Goal: Information Seeking & Learning: Find specific fact

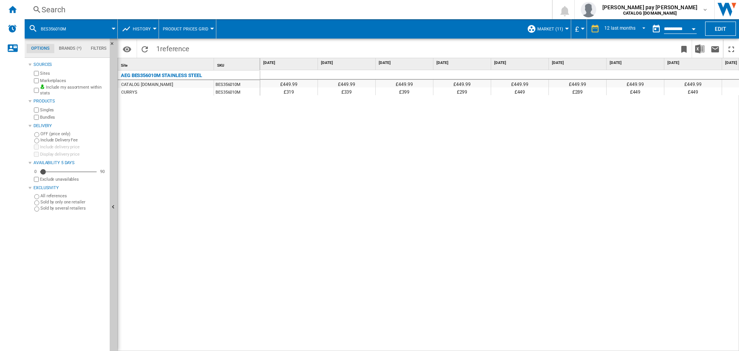
click at [174, 7] on div "Search" at bounding box center [287, 9] width 491 height 11
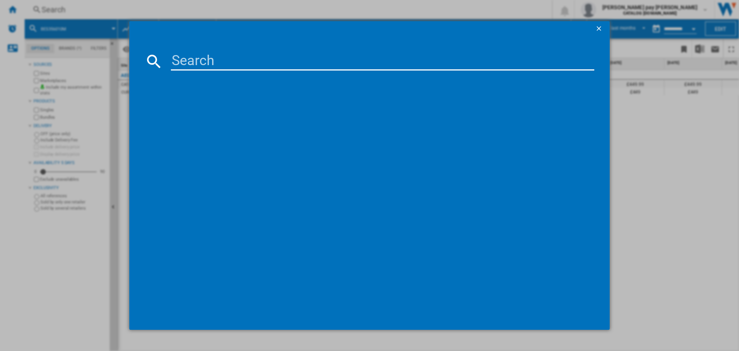
type input "LWX60746B"
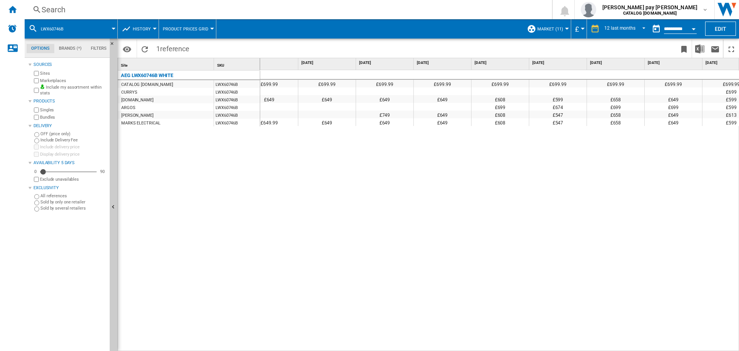
scroll to position [0, 272]
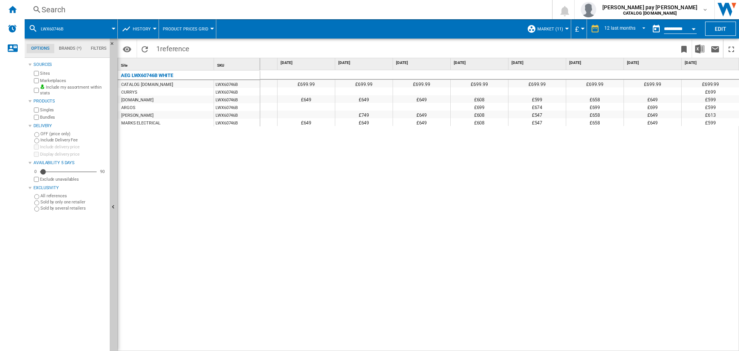
click at [570, 238] on div "£699.99 £699.99 £699.99 £699.99 £699.99 £699.99 £699.99 £699.99 £699.99 £699.99…" at bounding box center [500, 210] width 480 height 281
click at [612, 334] on div "£699.99 £699.99 £699.99 £699.99 £699.99 £699.99 £699.99 £699.99 £699.99 £699.99…" at bounding box center [500, 210] width 480 height 281
click at [577, 265] on div "£699.99 £699.99 £699.99 £699.99 £699.99 £699.99 £699.99 £699.99 £699.99 £699.99…" at bounding box center [500, 210] width 480 height 281
click at [626, 143] on div "£699.99 £699.99 £699.99 £699.99 £699.99 £699.99 £699.99 £699.99 £699.99 £699.99…" at bounding box center [500, 210] width 480 height 281
click at [134, 6] on div "Search" at bounding box center [287, 9] width 491 height 11
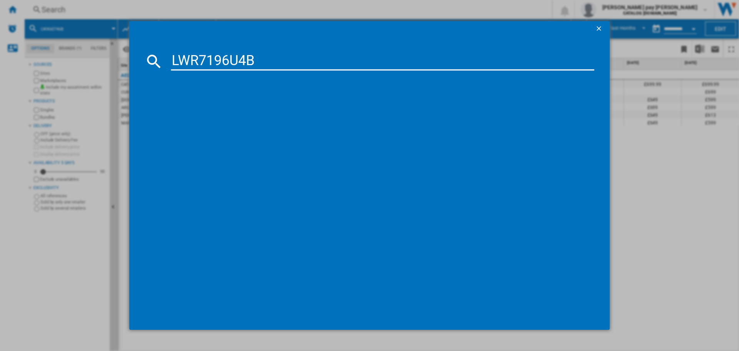
type input "LWR7196U4B"
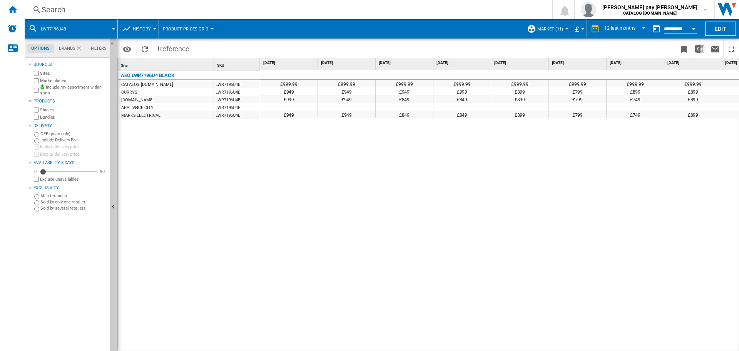
click at [95, 50] on md-tab-item "Filters" at bounding box center [98, 48] width 25 height 9
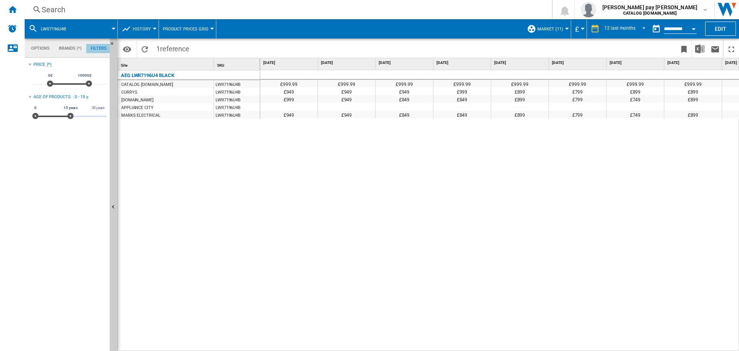
scroll to position [50, 0]
click at [95, 50] on md-tab-item "Filters" at bounding box center [98, 48] width 25 height 9
click at [377, 206] on div "£999.99 £999.99 £999.99 £999.99 £999.99 £999.99 £999.99 £999.99 £999.99 £999.99…" at bounding box center [500, 210] width 480 height 281
click at [645, 29] on span "REPORTS.WIZARD.STEPS.REPORT.STEPS.REPORT_OPTIONS.PERIOD: 12 last months" at bounding box center [641, 28] width 9 height 7
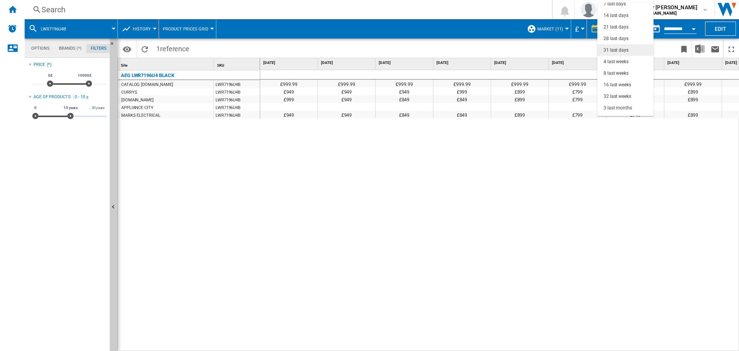
scroll to position [0, 0]
click at [622, 18] on div "7 last days" at bounding box center [615, 20] width 22 height 7
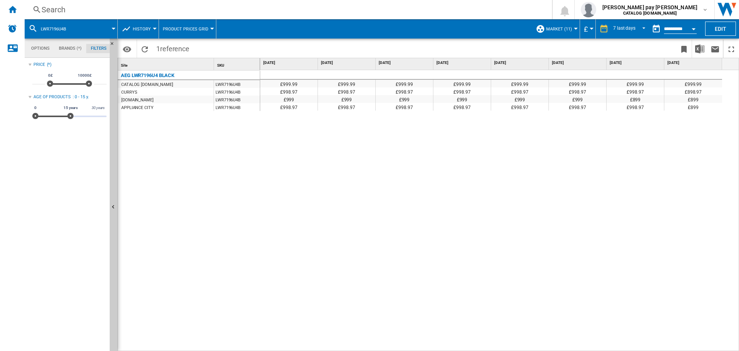
click at [177, 10] on div "Search" at bounding box center [287, 9] width 491 height 11
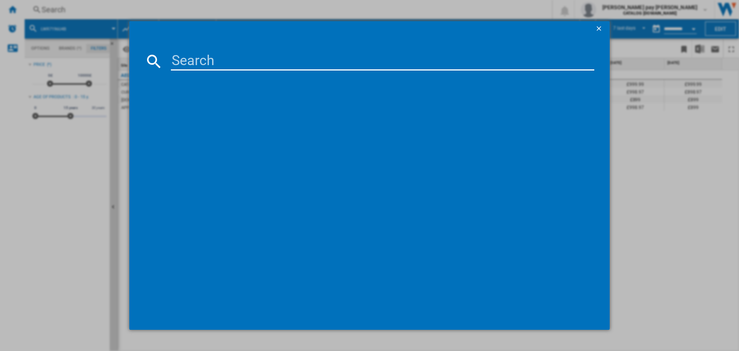
click at [211, 67] on input at bounding box center [383, 61] width 424 height 18
type input "LWX60746B"
click at [217, 108] on div "AEG LWX60746B WHITE" at bounding box center [375, 111] width 416 height 8
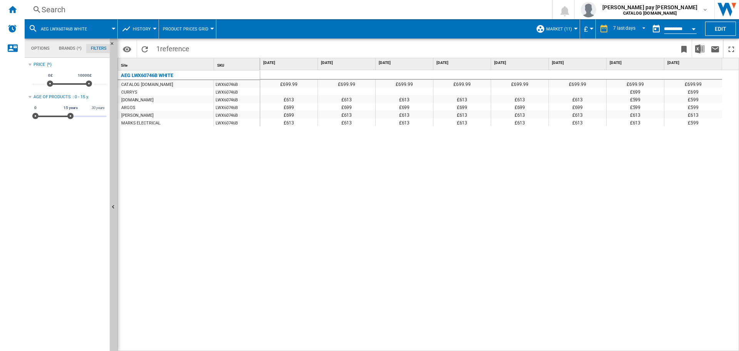
click at [84, 22] on button "AEG LWX60746B WHITE" at bounding box center [68, 28] width 54 height 19
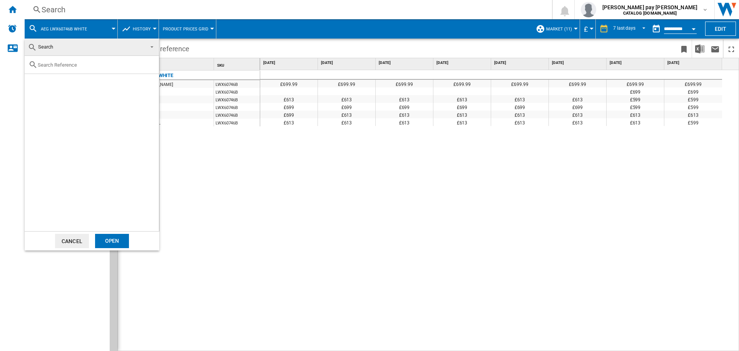
click at [73, 10] on md-backdrop at bounding box center [369, 175] width 739 height 351
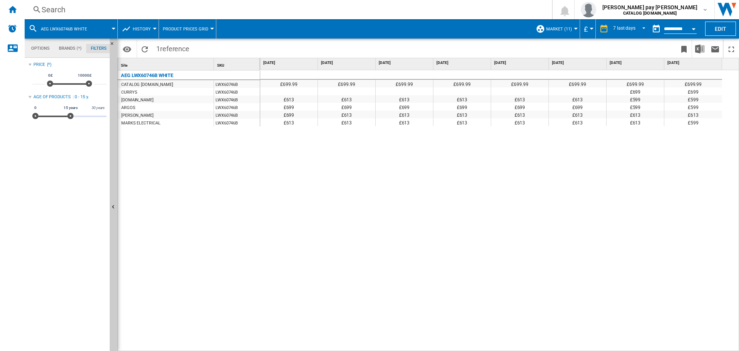
click at [84, 12] on div "Search" at bounding box center [287, 9] width 491 height 11
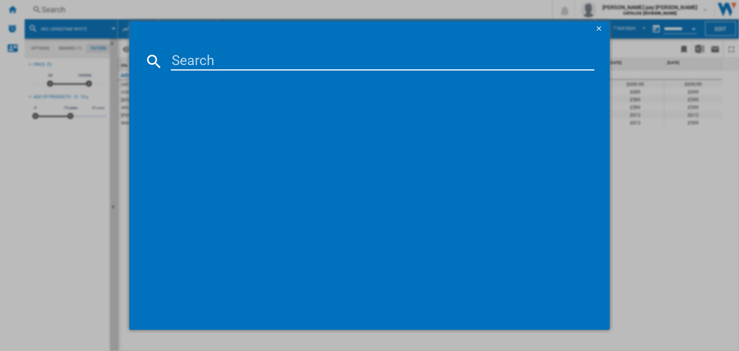
click at [175, 62] on input at bounding box center [383, 61] width 424 height 18
type input "LWR7185M4B"
click at [211, 111] on div "AEG LWR7185M4B WHITE" at bounding box center [375, 111] width 416 height 8
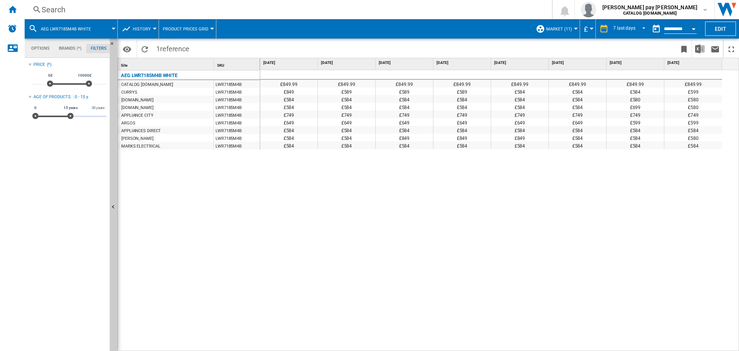
click at [93, 2] on div "Search Search 0 [PERSON_NAME] pay [PERSON_NAME] CATALOG [DOMAIN_NAME] CATALOG […" at bounding box center [382, 9] width 715 height 19
click at [89, 10] on div "Search" at bounding box center [287, 9] width 491 height 11
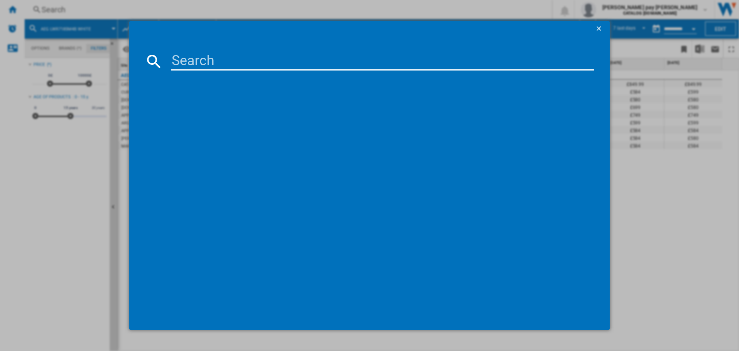
click at [229, 69] on input at bounding box center [383, 61] width 424 height 18
type input "LWX60846B"
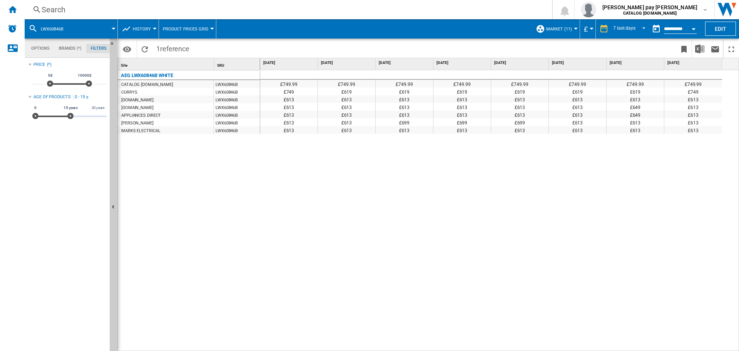
click at [363, 180] on div "£749.99 £749.99 £749.99 £749.99 £749.99 £749.99 £749.99 £749.99 £749 £619 £619 …" at bounding box center [500, 210] width 480 height 281
click at [113, 8] on div "Search" at bounding box center [287, 9] width 491 height 11
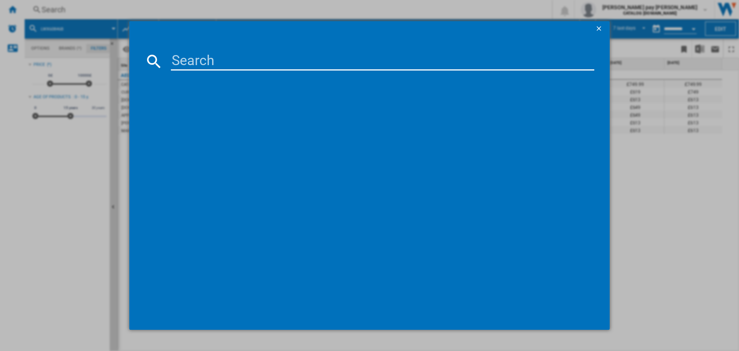
click at [220, 60] on input at bounding box center [383, 61] width 424 height 18
type input "TR719A4B"
click at [231, 109] on div "AEG TR719A4B WHITE" at bounding box center [375, 111] width 416 height 8
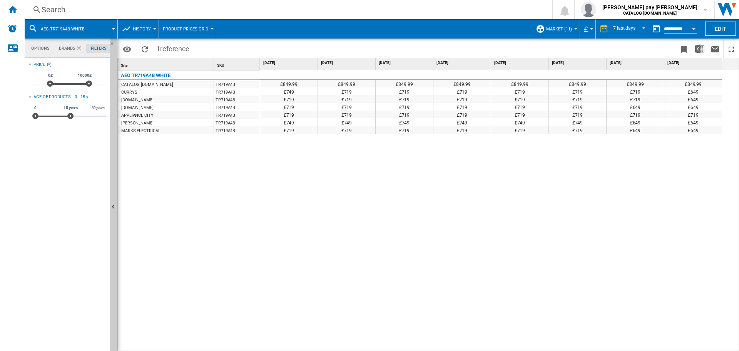
click at [246, 178] on div "AEG TR719A4B WHITE CATALOG [DOMAIN_NAME] TR719A4B CURRYS TR719A4B [DOMAIN_NAME]…" at bounding box center [189, 208] width 143 height 277
click at [144, 10] on div "Search" at bounding box center [287, 9] width 491 height 11
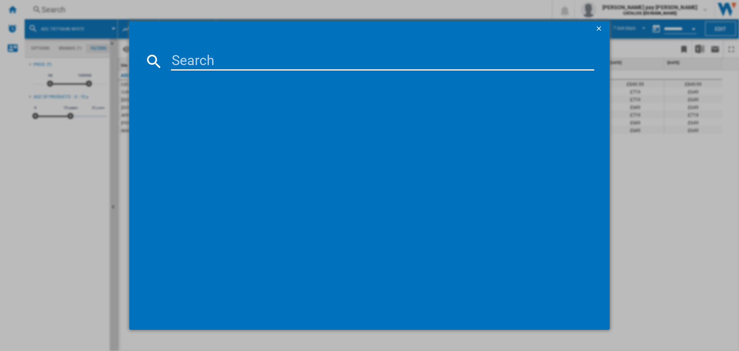
click at [237, 63] on input at bounding box center [383, 61] width 424 height 18
type input "LFR71864B"
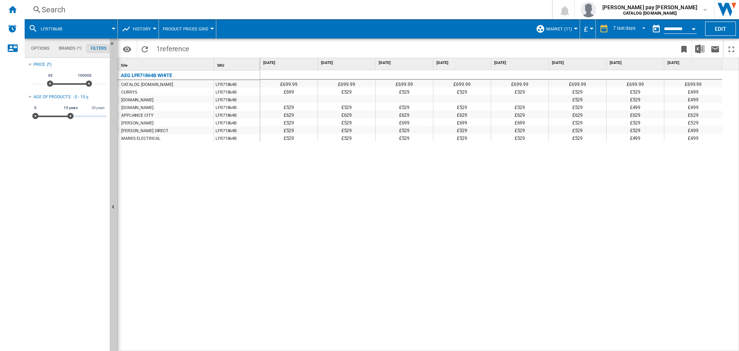
click at [117, 0] on div "Search Search 0 [PERSON_NAME] pay [PERSON_NAME] CATALOG [DOMAIN_NAME] CATALOG […" at bounding box center [382, 9] width 715 height 19
click at [119, 10] on div "Search" at bounding box center [287, 9] width 491 height 11
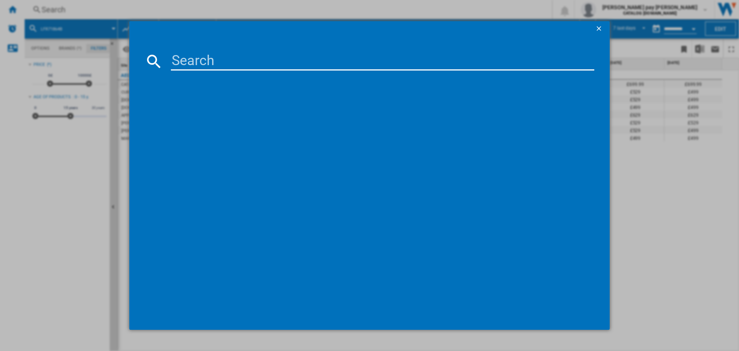
click at [195, 60] on input at bounding box center [383, 61] width 424 height 18
type input "LFR741144B"
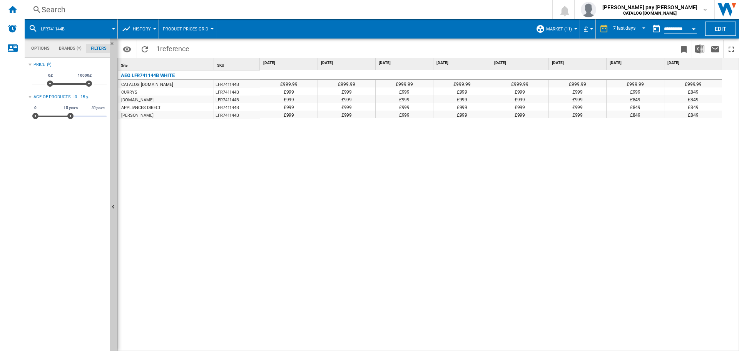
drag, startPoint x: 503, startPoint y: 199, endPoint x: 295, endPoint y: 94, distance: 233.0
click at [502, 199] on div "£999.99 £999.99 £999.99 £999.99 £999.99 £999.99 £999.99 £999.99 £999 £999 £999 …" at bounding box center [500, 210] width 480 height 281
click at [227, 10] on div "Search" at bounding box center [287, 9] width 491 height 11
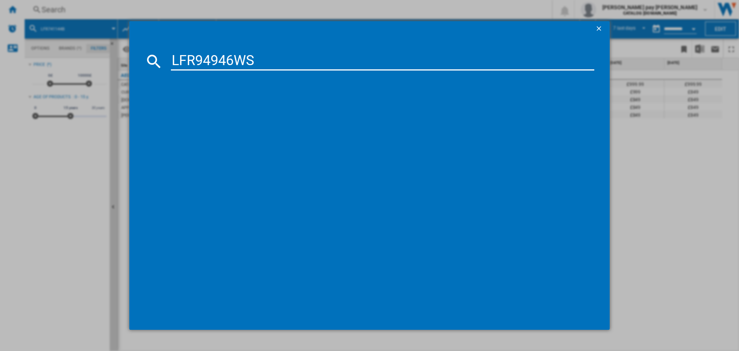
type input "LFR94946WS"
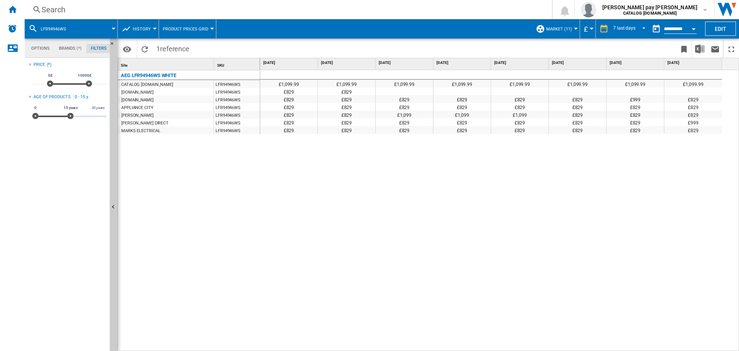
drag, startPoint x: 178, startPoint y: 18, endPoint x: 176, endPoint y: 13, distance: 5.9
click at [178, 18] on div "Search Search 0 [PERSON_NAME] pay [PERSON_NAME] CATALOG [DOMAIN_NAME] CATALOG […" at bounding box center [382, 9] width 715 height 19
click at [176, 12] on div "Search" at bounding box center [287, 9] width 491 height 11
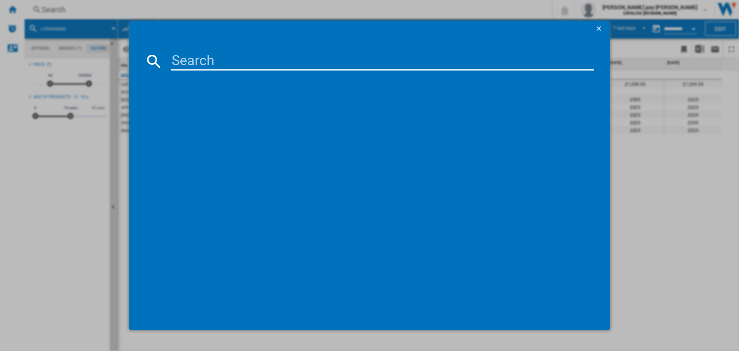
click at [229, 57] on input at bounding box center [383, 61] width 424 height 18
type input "L6FBK141B"
click at [213, 107] on div "AEG L6FBK141B WHITE" at bounding box center [375, 111] width 416 height 8
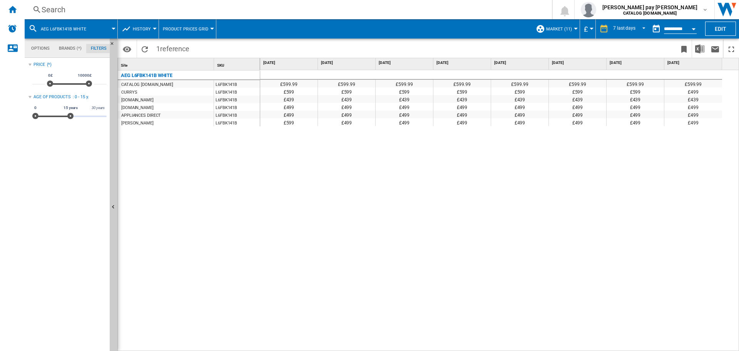
drag, startPoint x: 161, startPoint y: 153, endPoint x: 99, endPoint y: 30, distance: 137.1
click at [161, 148] on div "AEG L6FBK141B WHITE CATALOG [DOMAIN_NAME] L6FBK141B CURRYS L6FBK141B [DOMAIN_NA…" at bounding box center [189, 208] width 143 height 277
click at [85, 8] on div "Search" at bounding box center [287, 9] width 491 height 11
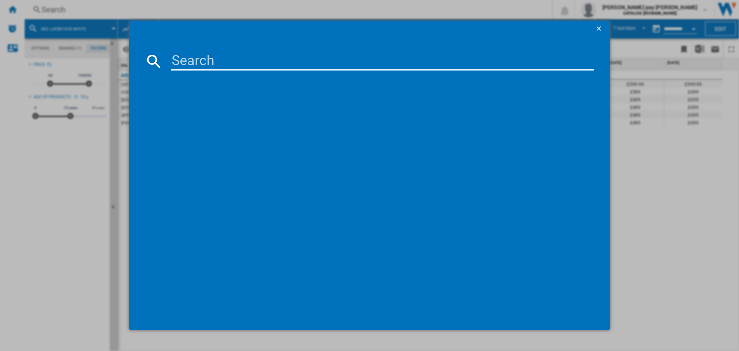
click at [182, 55] on input at bounding box center [383, 61] width 424 height 18
type input "LFX50844B"
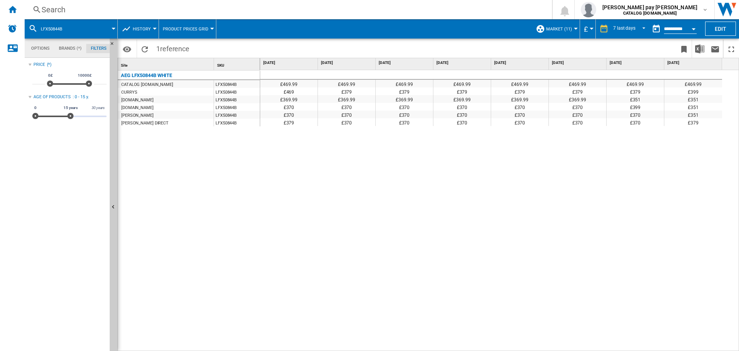
click at [467, 243] on div "£469.99 £469.99 £469.99 £469.99 £469.99 £469.99 £469.99 £469.99 £469 £379 £379 …" at bounding box center [500, 210] width 480 height 281
click at [184, 3] on div "Search Search 0 [PERSON_NAME] pay [PERSON_NAME] CATALOG [DOMAIN_NAME] CATALOG […" at bounding box center [382, 9] width 715 height 19
click at [185, 5] on div "Search" at bounding box center [287, 9] width 491 height 11
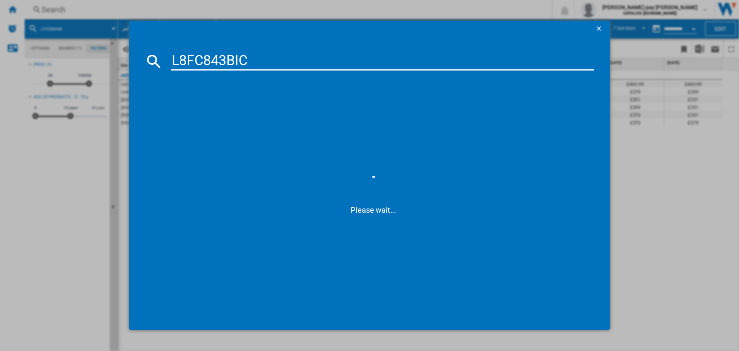
type input "L8FC843BIC"
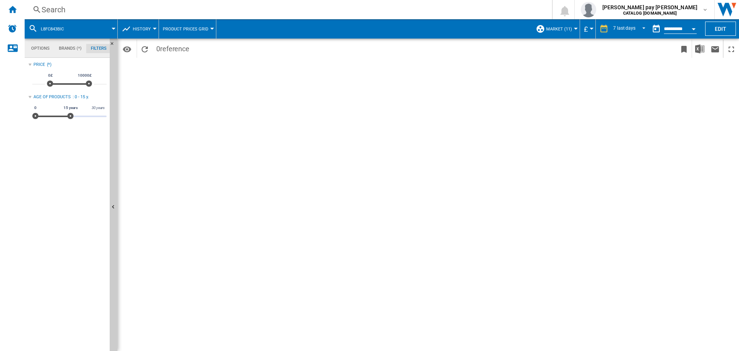
click at [173, 12] on div "Search" at bounding box center [287, 9] width 491 height 11
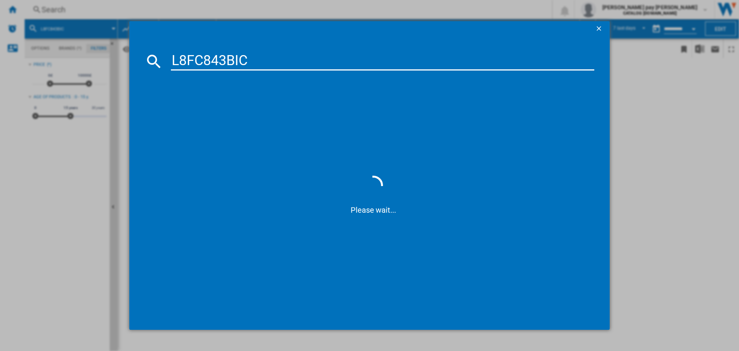
click at [184, 61] on input "L8FC843BIC" at bounding box center [383, 61] width 424 height 18
type input "LF8C843BIC"
drag, startPoint x: 260, startPoint y: 60, endPoint x: 122, endPoint y: 52, distance: 138.5
click at [122, 52] on div "LF8C843BIC references (0) No results" at bounding box center [369, 175] width 739 height 351
paste input "LF8E8436BI"
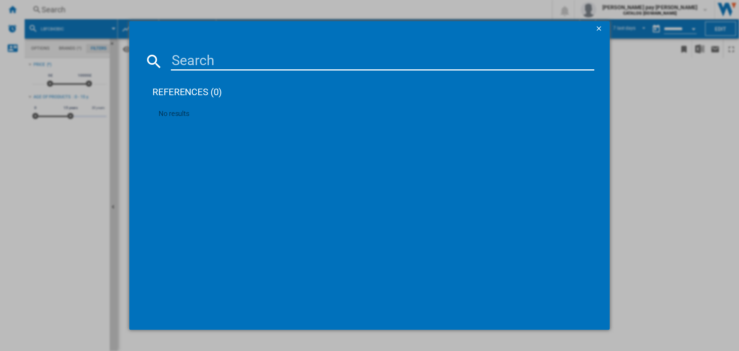
type input "LF8E8436BI"
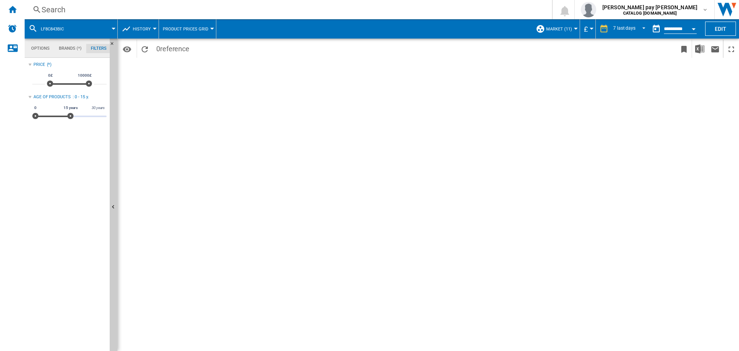
click at [469, 178] on div "Period 7 last days 1 day 7 last days 14 last days 21 last days 28 last days 31 …" at bounding box center [428, 195] width 622 height 312
click at [146, 9] on div "Search" at bounding box center [287, 9] width 491 height 11
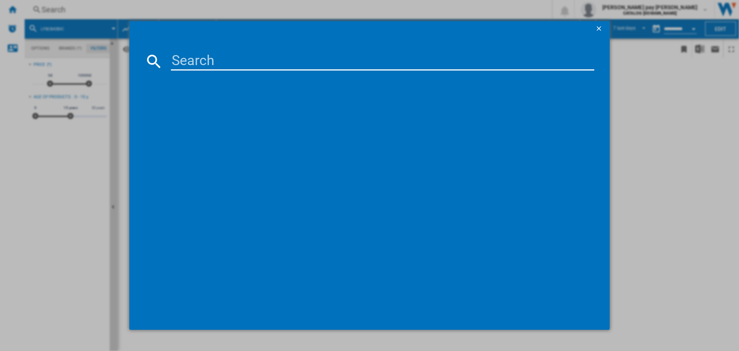
click at [285, 63] on input at bounding box center [383, 61] width 424 height 18
type input "LF8E8436BI"
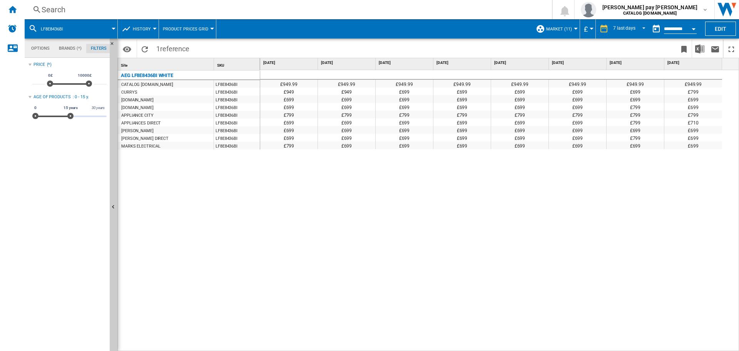
drag, startPoint x: 573, startPoint y: 223, endPoint x: 587, endPoint y: 238, distance: 20.2
click at [575, 225] on div "£949.99 £949.99 £949.99 £949.99 £949.99 £949.99 £949.99 £949.99 £949 £949 £699 …" at bounding box center [500, 210] width 480 height 281
click at [623, 289] on div "£949.99 £949.99 £949.99 £949.99 £949.99 £949.99 £949.99 £949.99 £949 £949 £699 …" at bounding box center [500, 210] width 480 height 281
click at [186, 5] on div "Search" at bounding box center [287, 9] width 491 height 11
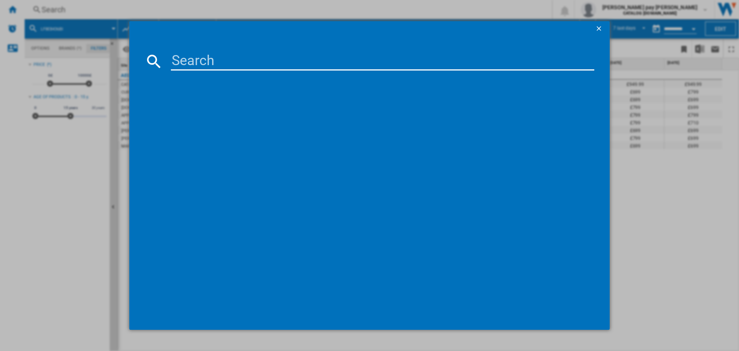
click at [215, 59] on input at bounding box center [383, 61] width 424 height 18
type input "FSB53647Z"
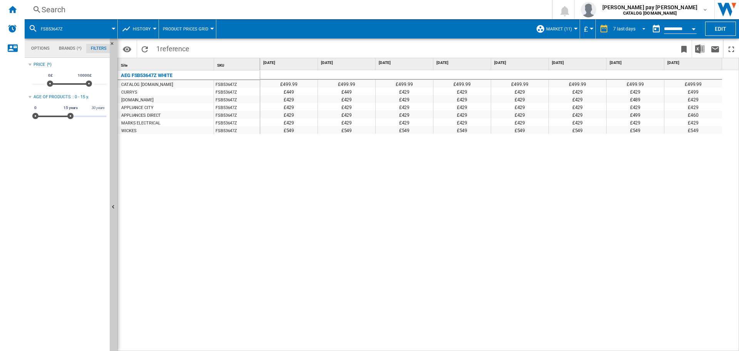
click at [633, 32] on md-select-value "7 last days" at bounding box center [631, 29] width 36 height 12
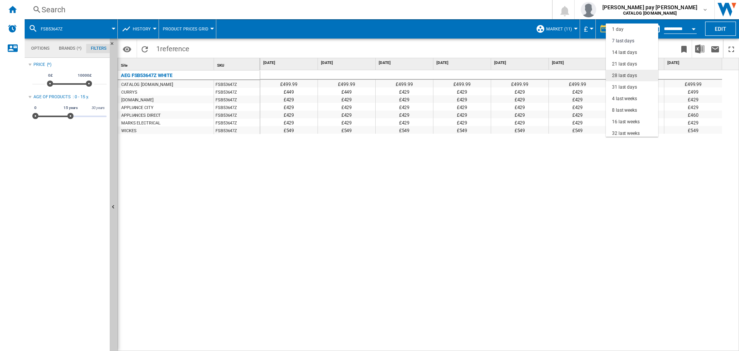
scroll to position [12, 0]
click at [629, 53] on div "21 last days" at bounding box center [624, 52] width 25 height 7
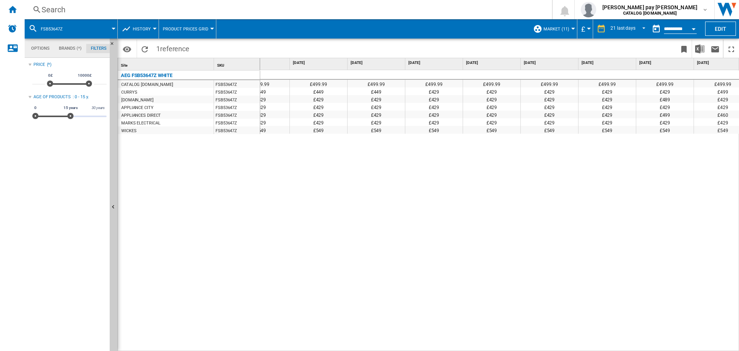
scroll to position [0, 785]
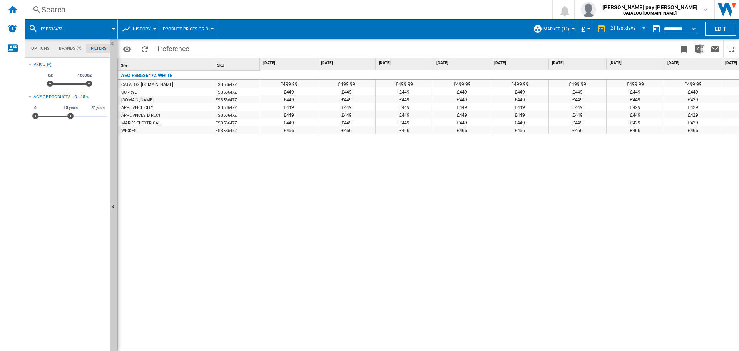
click at [553, 258] on div "£499.99 £499.99 £499.99 £499.99 £499.99 £499.99 £499.99 £499.99 £499.99 £499.99…" at bounding box center [500, 210] width 480 height 281
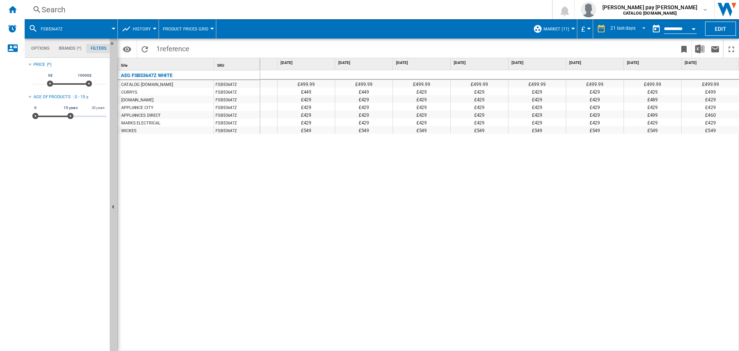
click at [232, 11] on div "Search" at bounding box center [287, 9] width 491 height 11
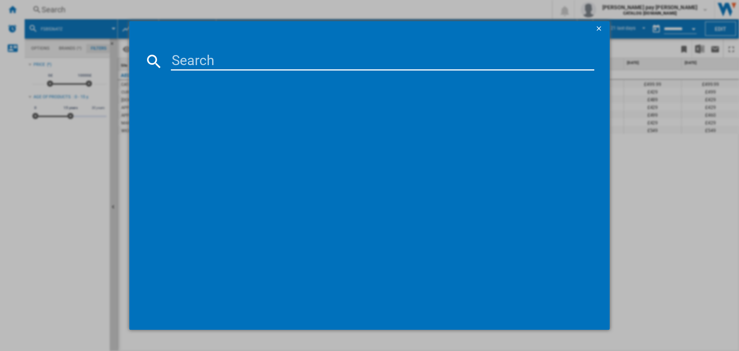
click at [239, 59] on input at bounding box center [383, 61] width 424 height 18
type input "BEX335011M"
drag, startPoint x: 226, startPoint y: 101, endPoint x: 227, endPoint y: 108, distance: 6.6
click at [226, 101] on div "references (1)" at bounding box center [374, 88] width 442 height 29
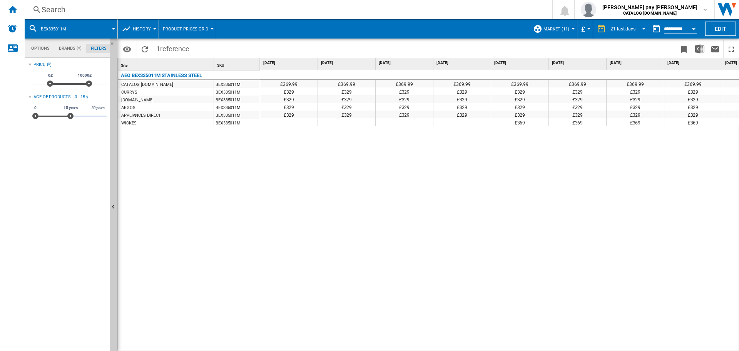
click at [631, 27] on div "21 last days" at bounding box center [623, 28] width 25 height 5
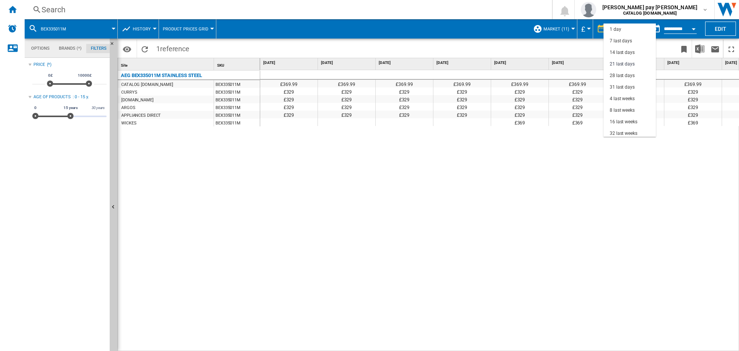
scroll to position [35, 0]
click at [635, 97] on div "32 last weeks" at bounding box center [624, 99] width 28 height 7
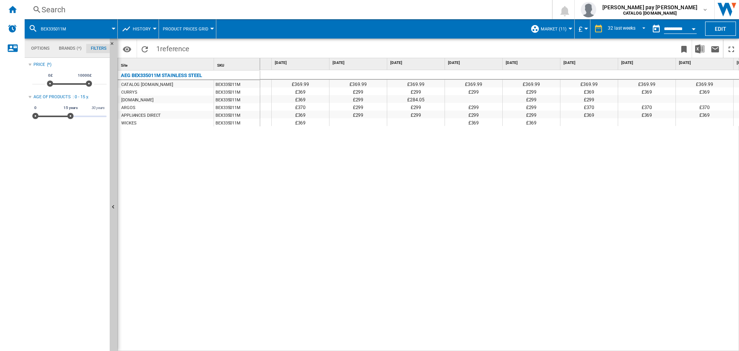
drag, startPoint x: 412, startPoint y: 188, endPoint x: 424, endPoint y: 197, distance: 15.3
click at [412, 188] on div "£369.99 £369.99 £369.99 £369.99 £369.99 £369.99 £369.99 £369.99 £369.99 £369.99…" at bounding box center [500, 210] width 480 height 281
click at [11, 103] on wk-sidenav "NEW" at bounding box center [12, 175] width 25 height 351
click at [464, 128] on div "£369.99 £369.99 £369.99 £369.99 £369.99 £369.99 £369.99 £369.99 £369.99 £369.99…" at bounding box center [500, 210] width 480 height 281
drag, startPoint x: 541, startPoint y: 347, endPoint x: 511, endPoint y: 347, distance: 29.7
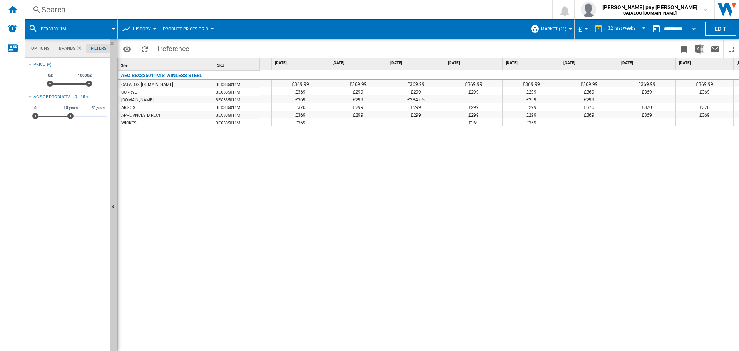
click at [511, 347] on div "£369.99 £369.99 £369.99 £369.99 £369.99 £369.99 £369.99 £369.99 £369.99 £369.99…" at bounding box center [500, 210] width 480 height 281
